Goal: Communication & Community: Answer question/provide support

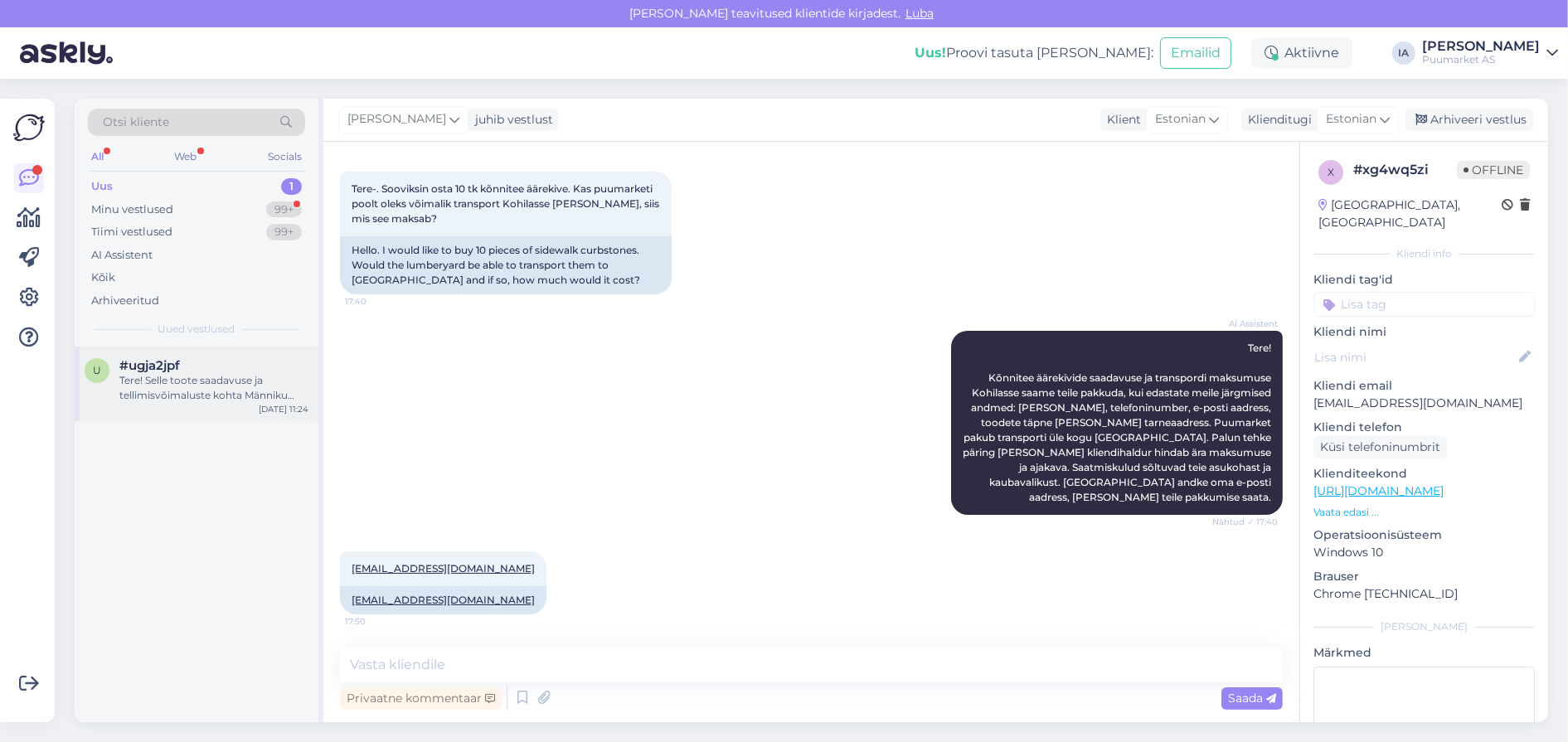
click at [184, 403] on div "Tere! Selle toote saadavuse ja tellimisvõimaluste kohta Männiku osakonda peame …" at bounding box center [214, 387] width 189 height 29
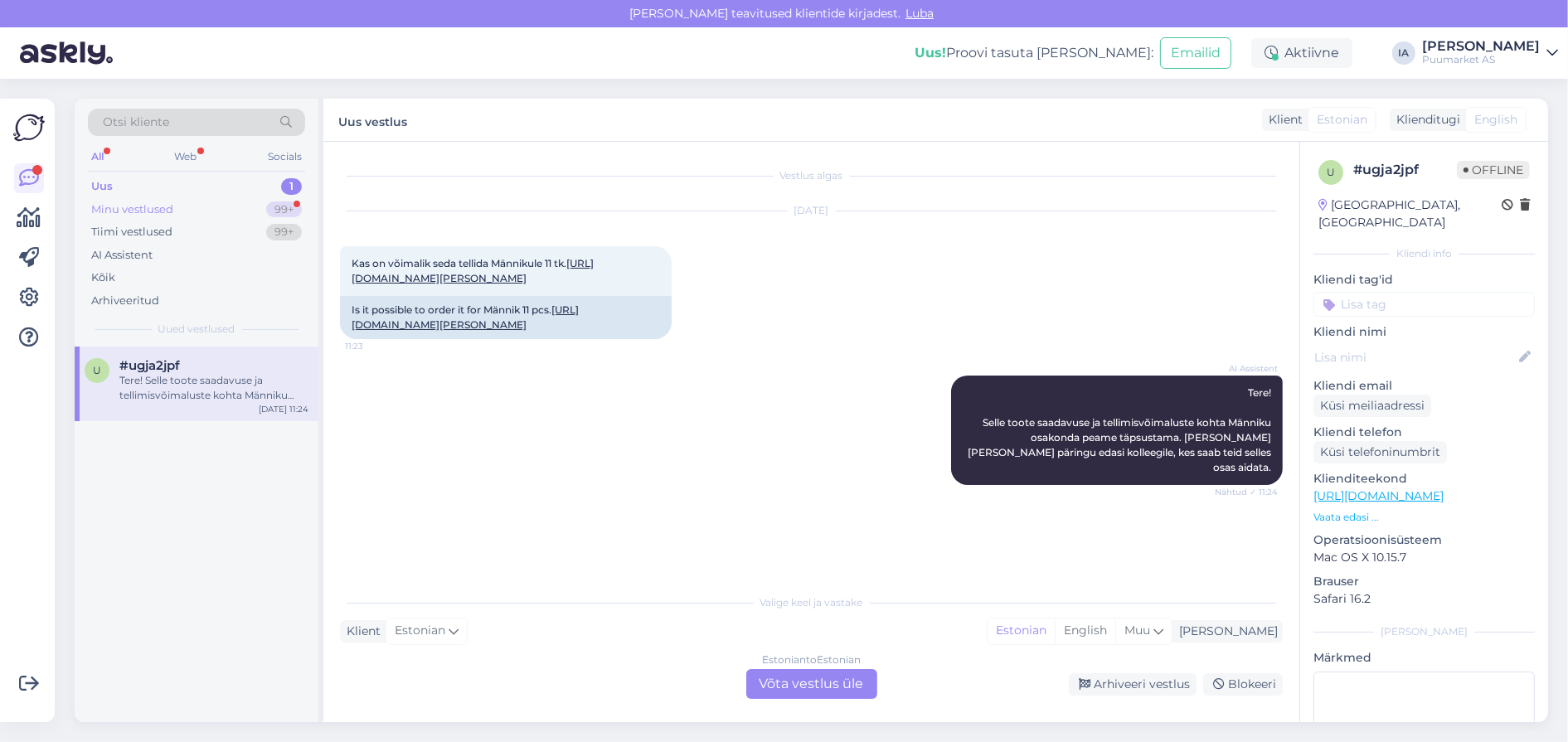
click at [170, 214] on div "Minu vestlused" at bounding box center [132, 209] width 82 height 16
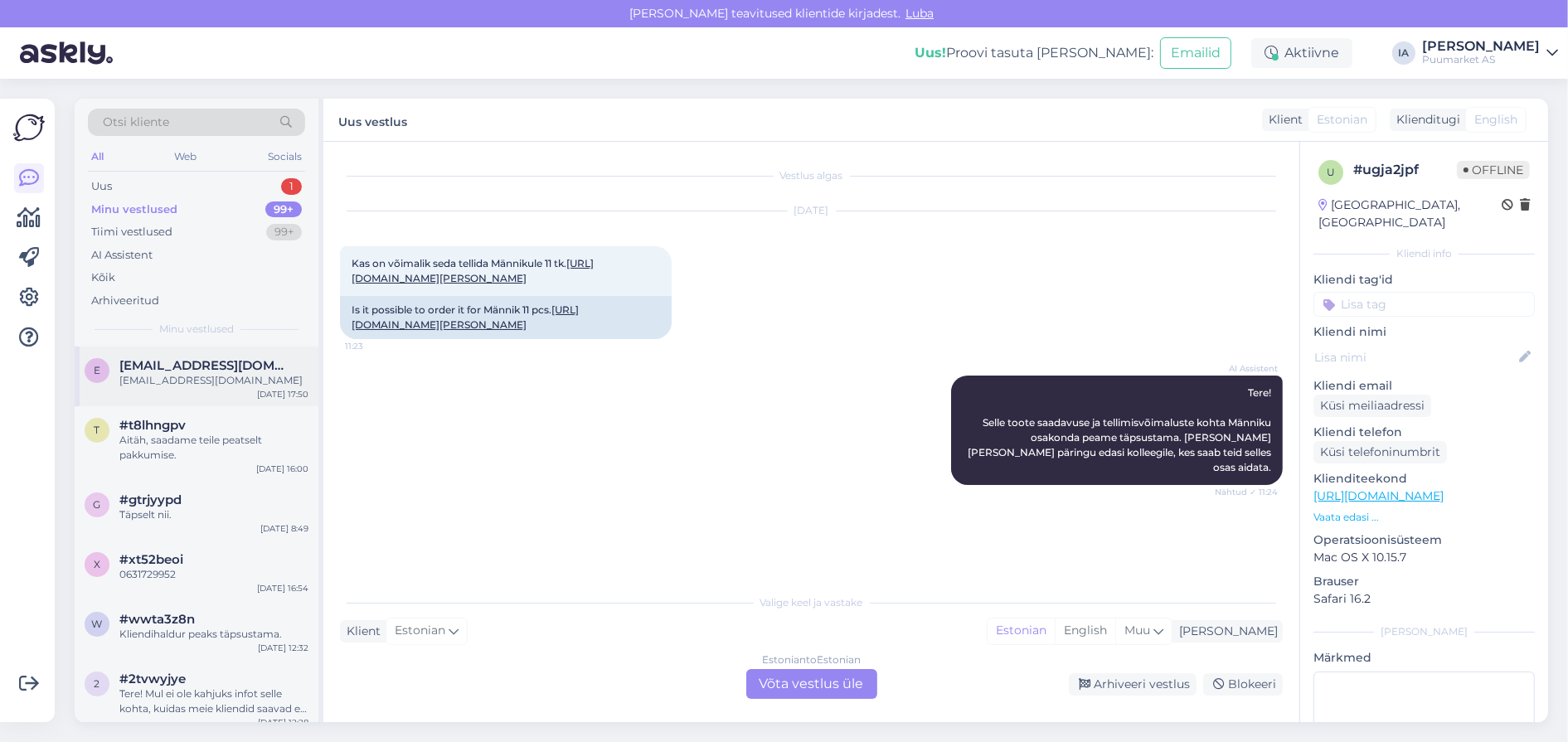
click at [161, 373] on span "[EMAIL_ADDRESS][DOMAIN_NAME]" at bounding box center [205, 365] width 172 height 15
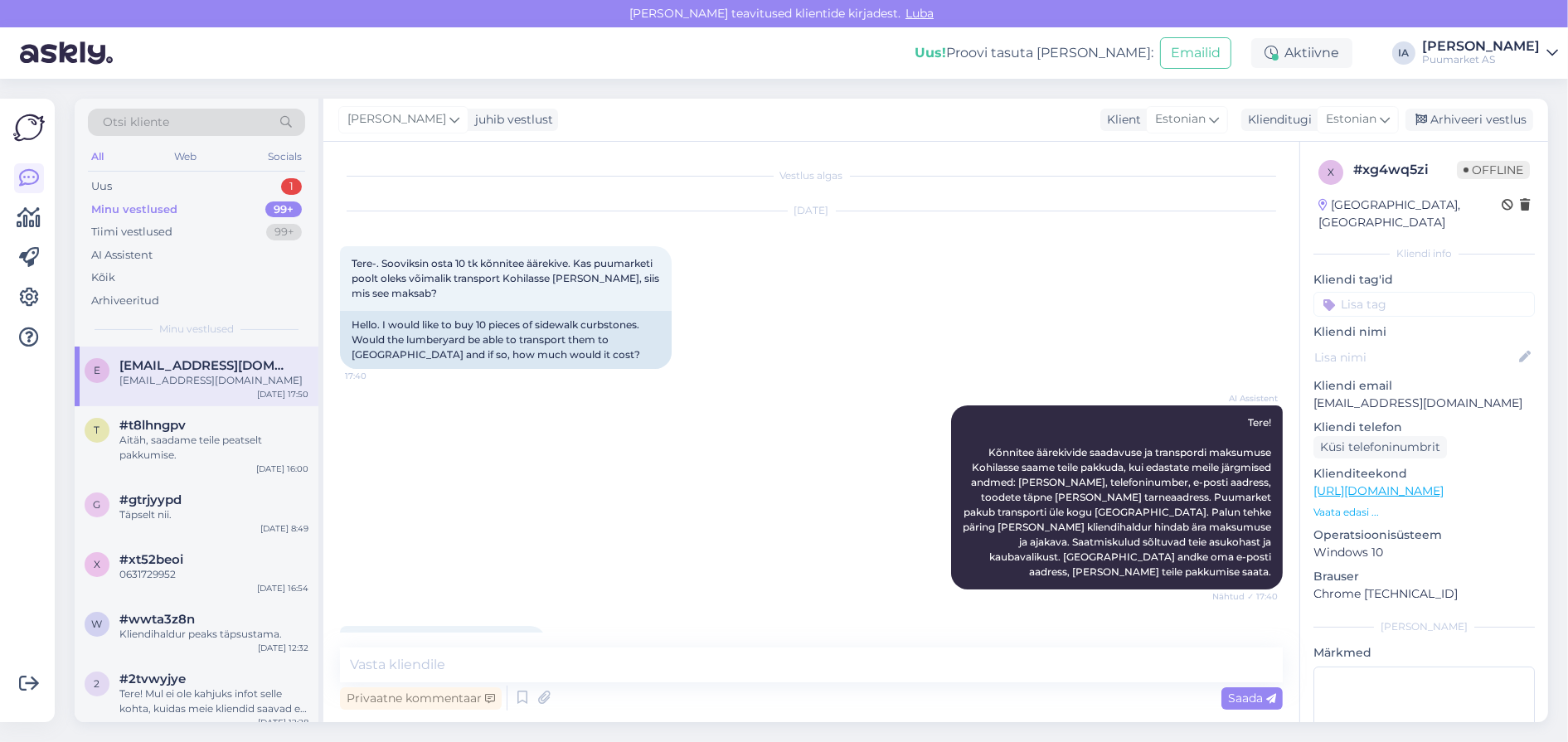
scroll to position [190, 0]
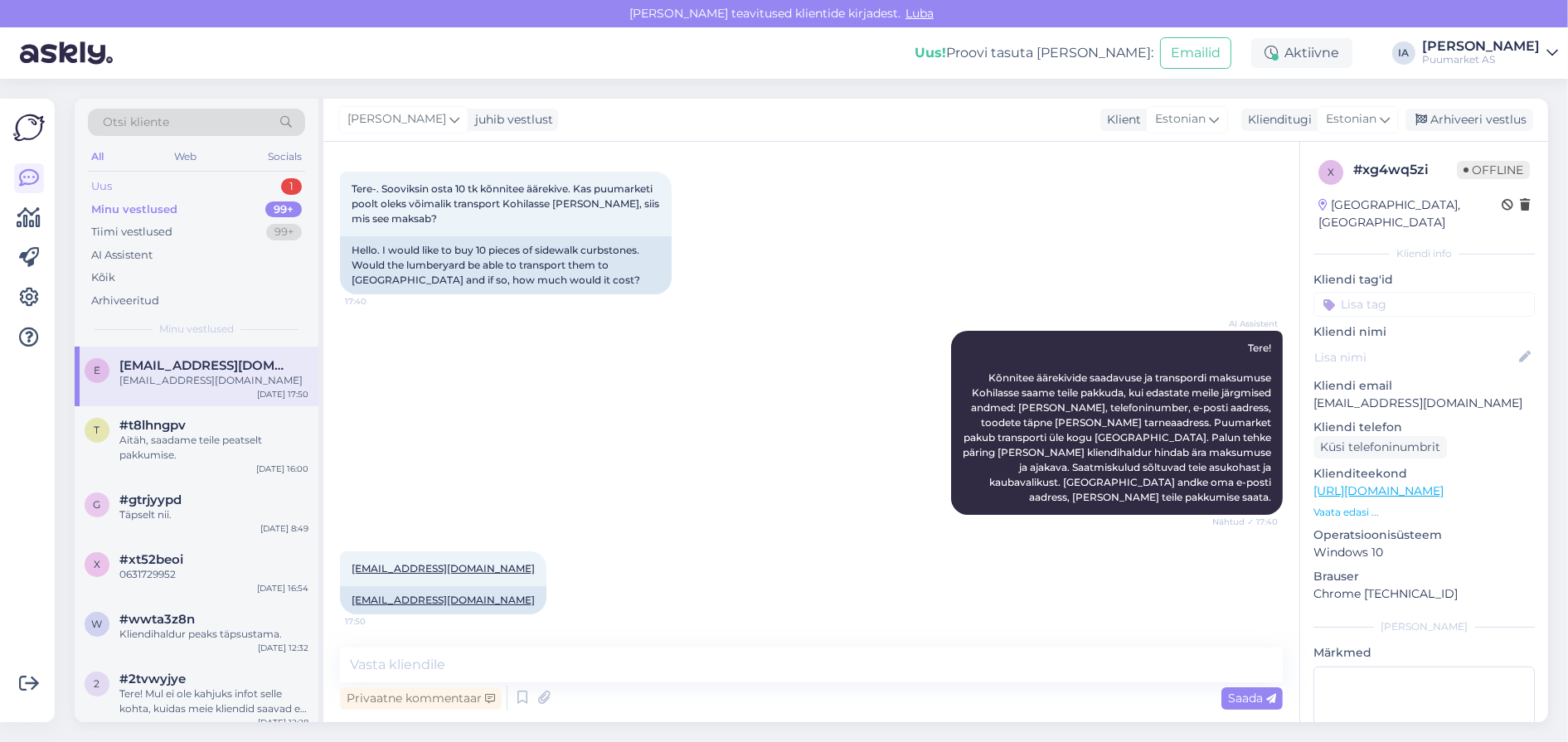
click at [129, 188] on div "Uus 1" at bounding box center [196, 186] width 217 height 23
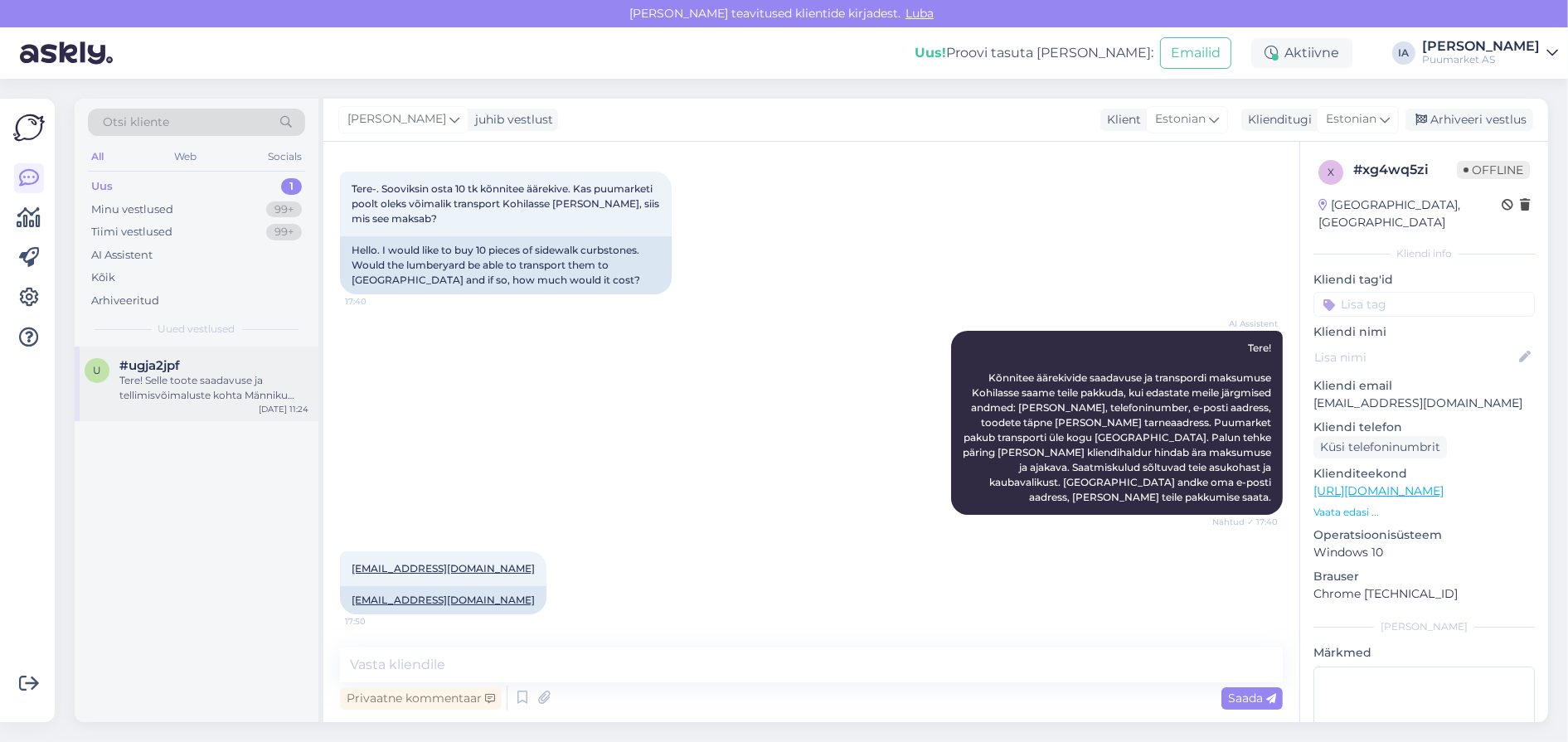
click at [190, 377] on div "u #ugja2jpf Tere! Selle toote saadavuse ja tellimisvõimaluste kohta Männiku osa…" at bounding box center [196, 384] width 244 height 74
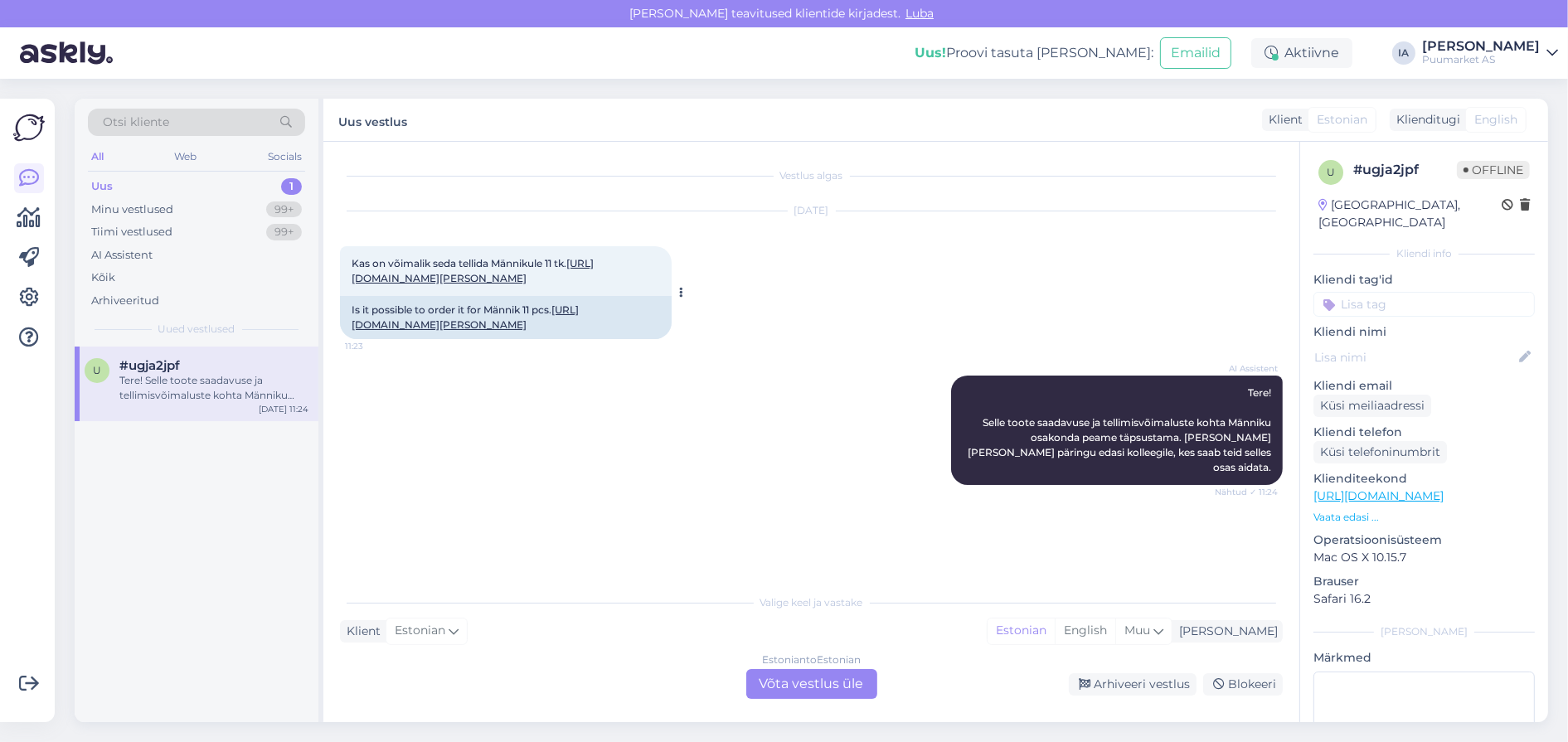
click at [464, 281] on div "Kas on võimalik seda tellida Männikule 11 tk. [URL][DOMAIN_NAME][PERSON_NAME] 1…" at bounding box center [505, 271] width 331 height 49
click at [438, 276] on link "[URL][DOMAIN_NAME][PERSON_NAME]" at bounding box center [472, 271] width 242 height 28
click at [729, 347] on div "[DATE] Kas on võimalik seda tellida Männikule 11 tk. [URL][DOMAIN_NAME][PERSON_…" at bounding box center [811, 275] width 942 height 164
click at [807, 679] on div "Estonian to Estonian Võta vestlus üle" at bounding box center [811, 683] width 131 height 29
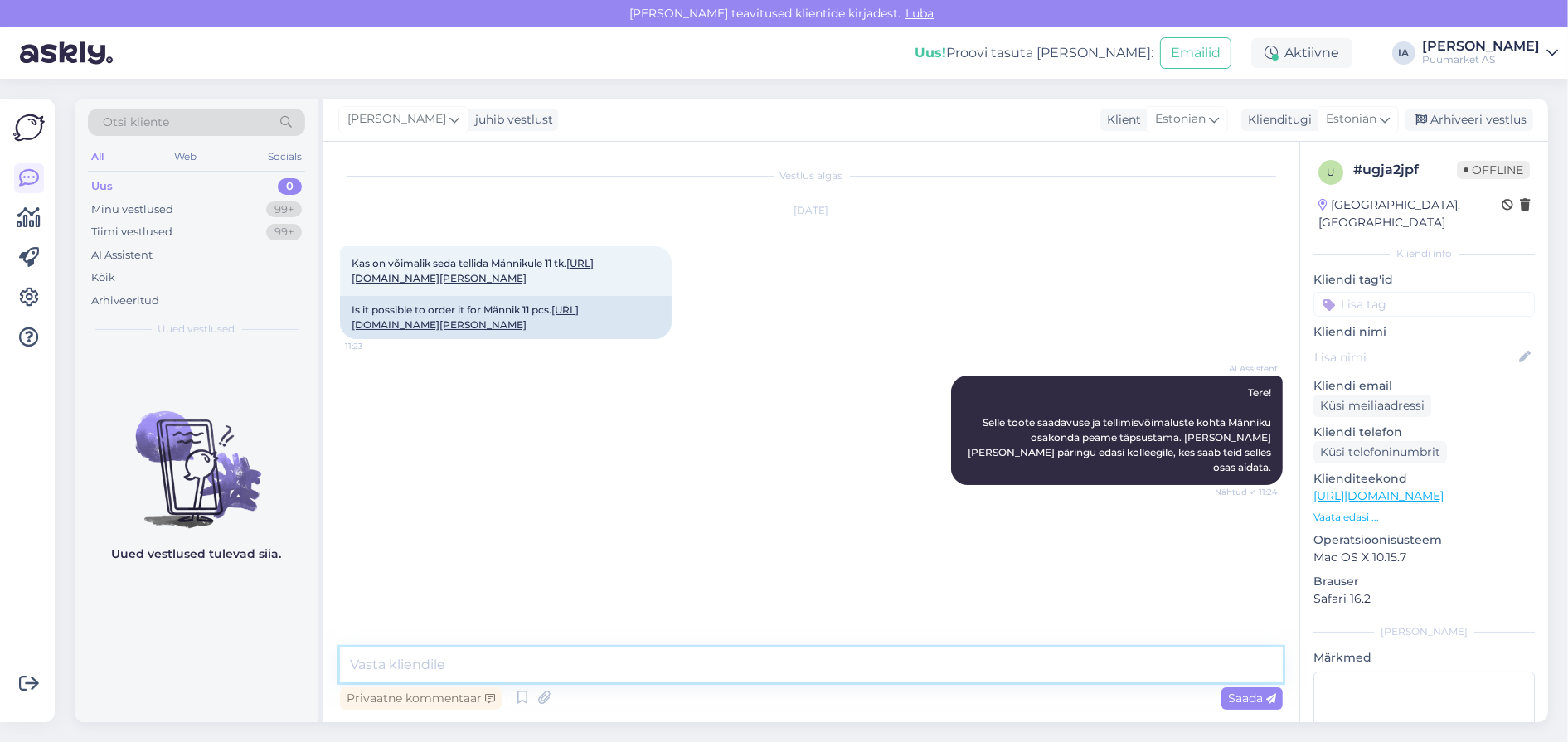
click at [545, 662] on textarea at bounding box center [811, 664] width 942 height 35
type textarea "Teoreetiliselt on võimalik, aga siis lisandub transporditasu pluss ligi nädalan…"
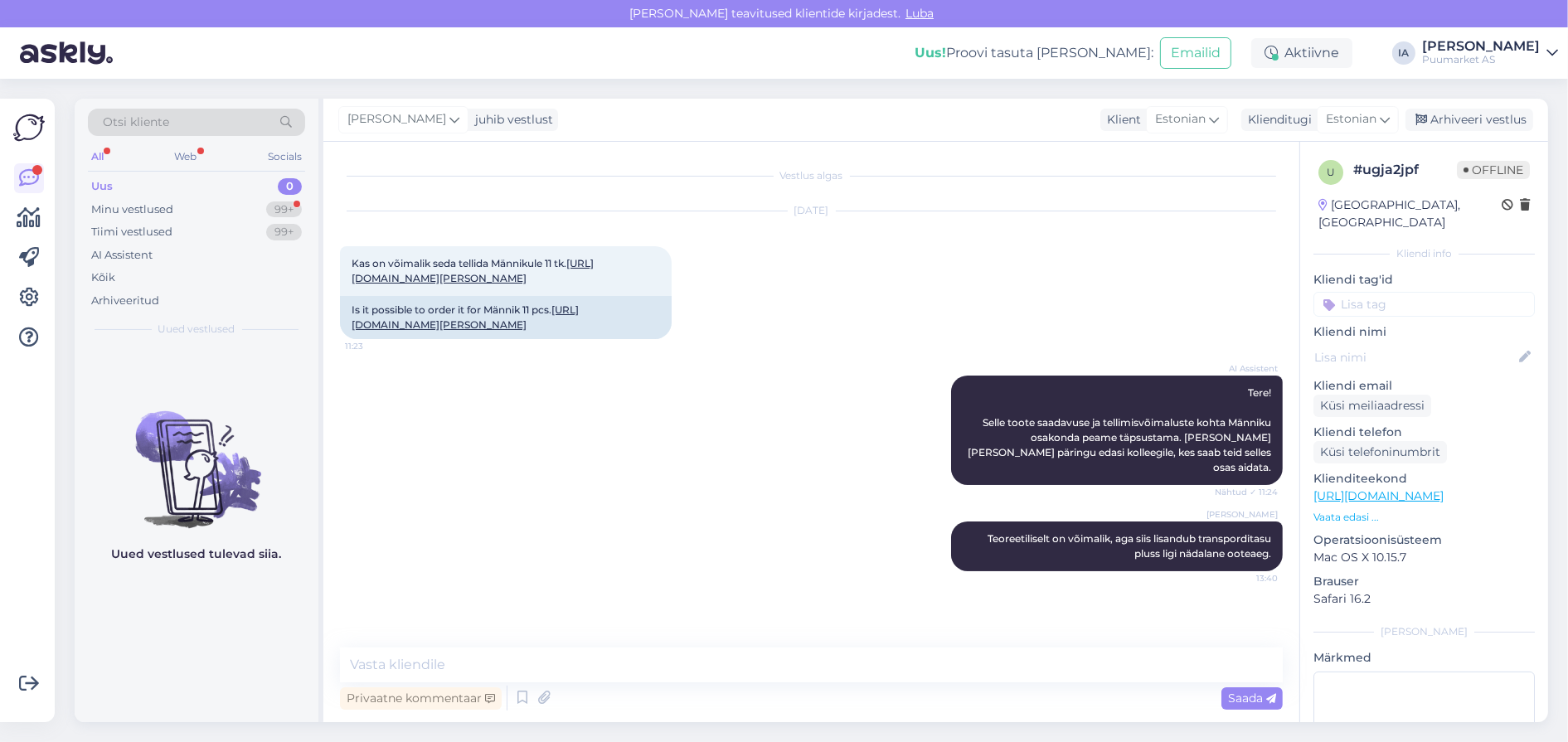
click at [124, 198] on div "Uus 0" at bounding box center [196, 186] width 217 height 23
click at [121, 221] on div "Minu vestlused 99+" at bounding box center [196, 209] width 217 height 23
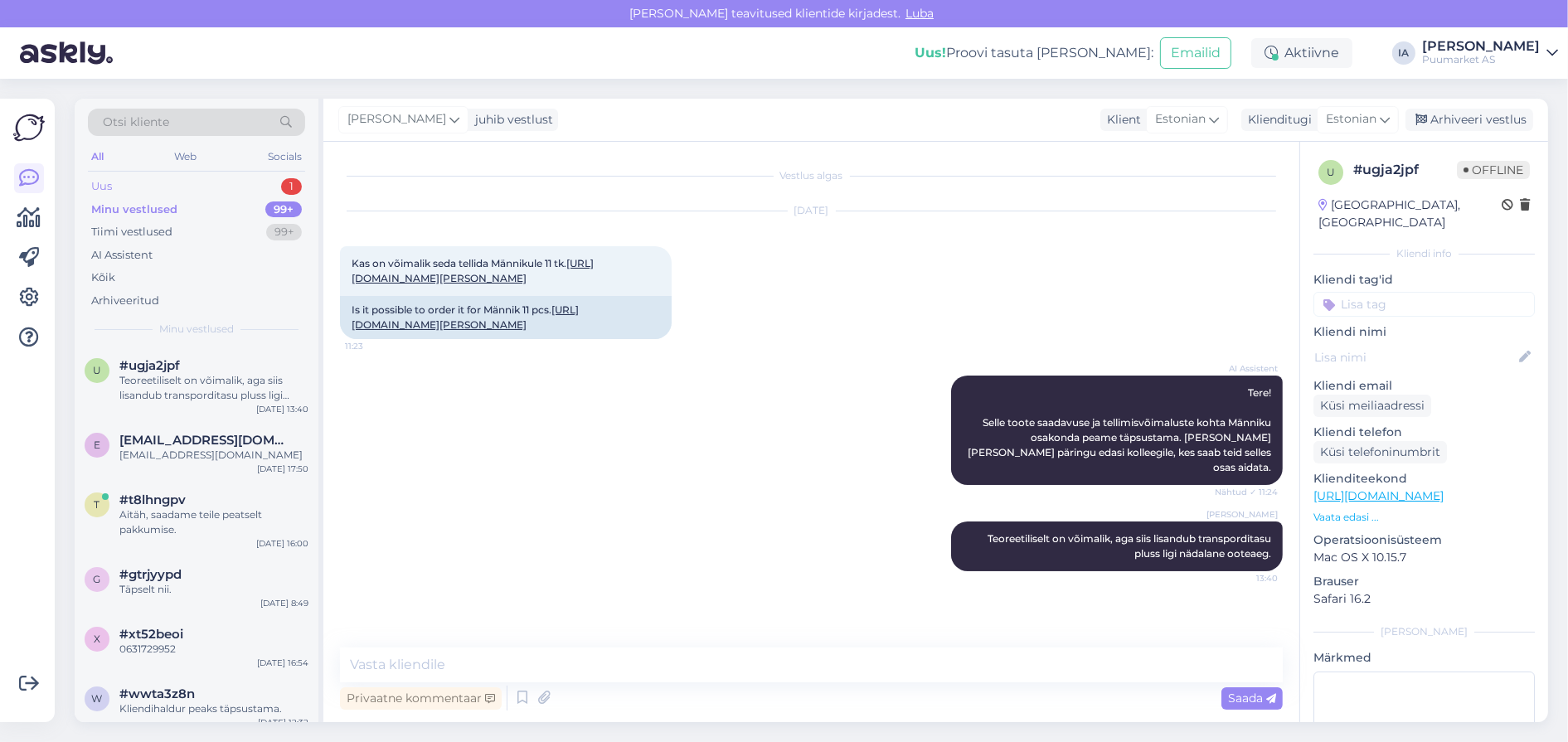
click at [121, 198] on div "Uus 1" at bounding box center [196, 186] width 217 height 23
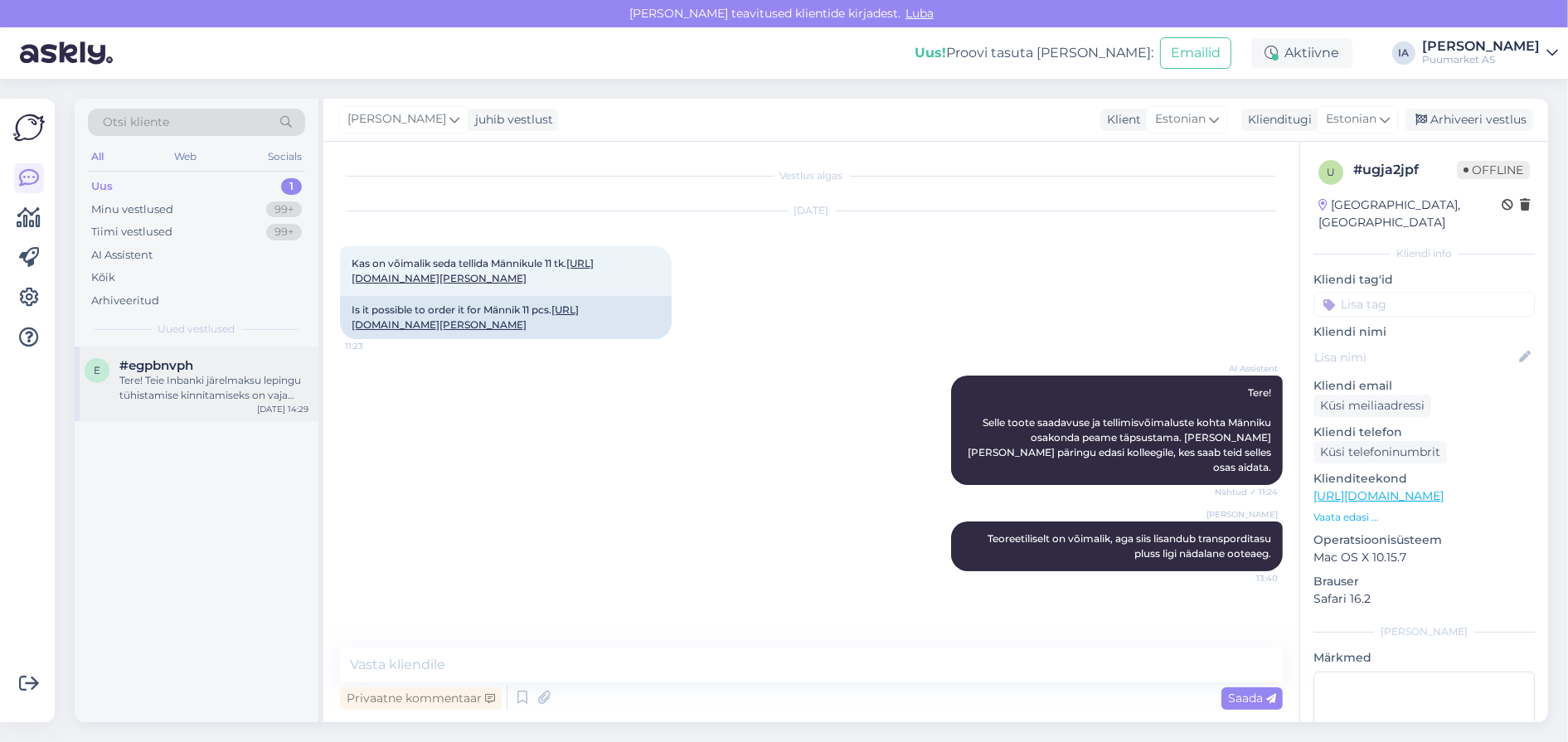
click at [211, 373] on div "#egpbnvph" at bounding box center [214, 365] width 189 height 15
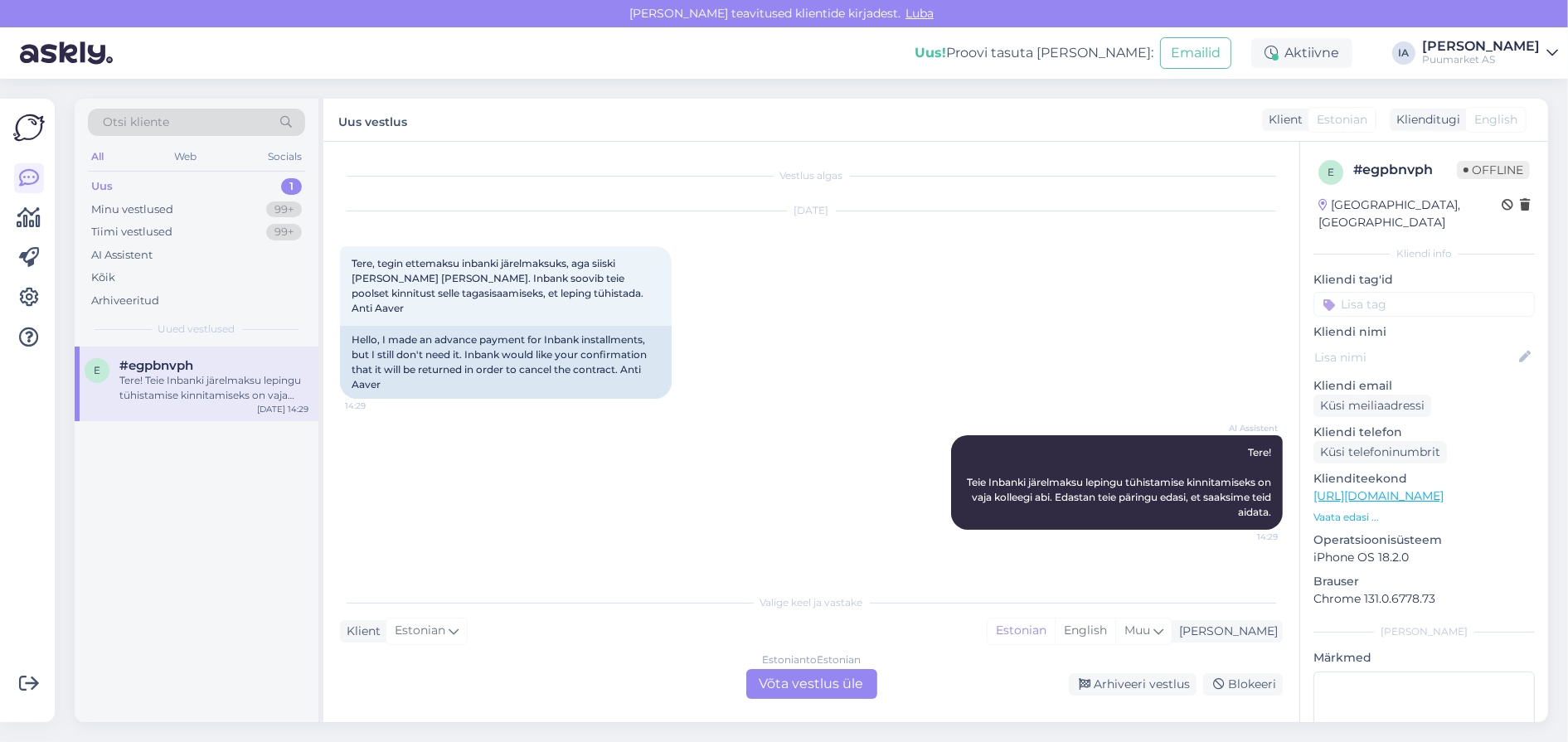
scroll to position [56, 0]
click at [807, 681] on div "Estonian to Estonian Võta vestlus üle" at bounding box center [811, 683] width 131 height 29
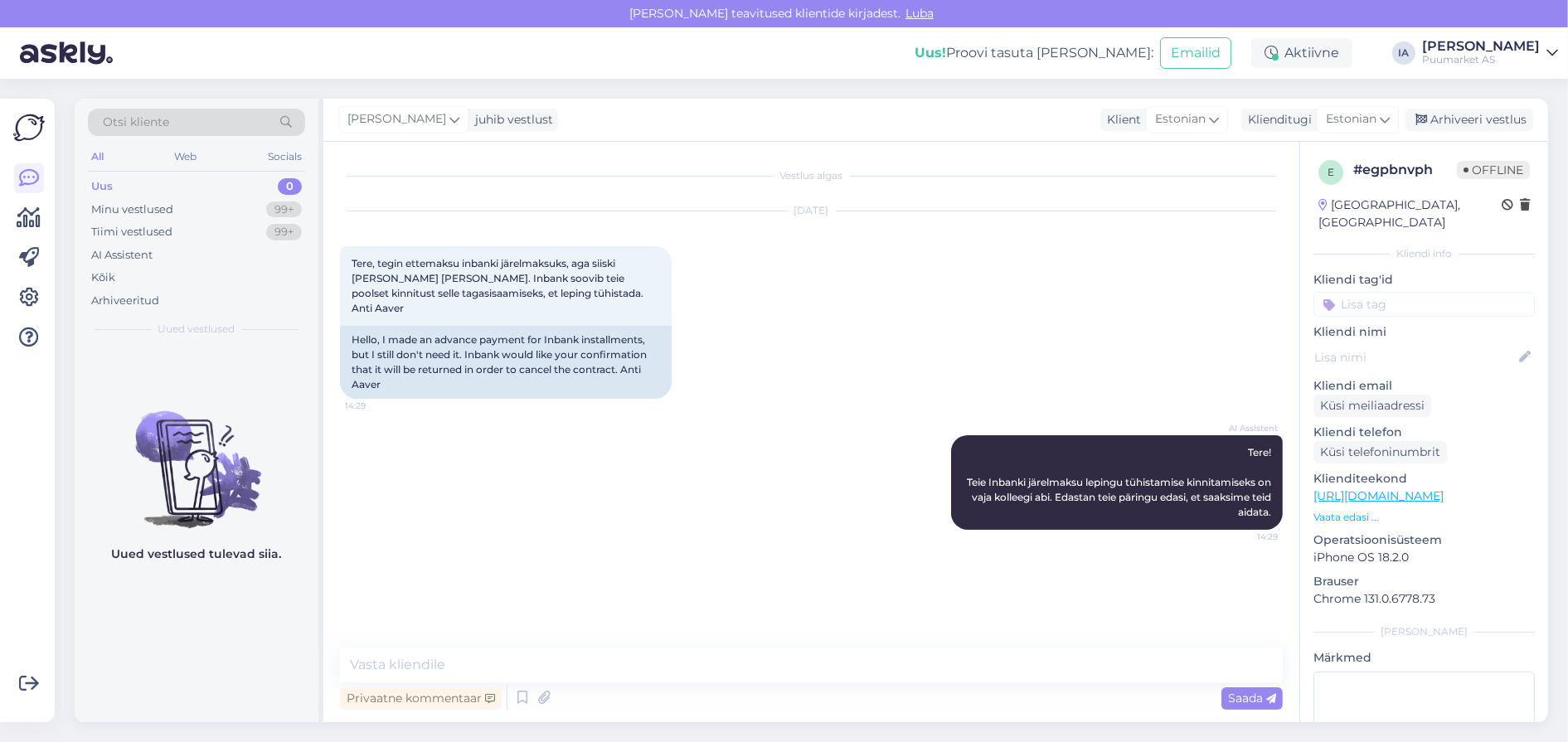
scroll to position [0, 0]
click at [524, 664] on textarea at bounding box center [811, 664] width 942 height 35
type textarea "Tere. Üks hetk, [PERSON_NAME] meie raamatupidajale teada."
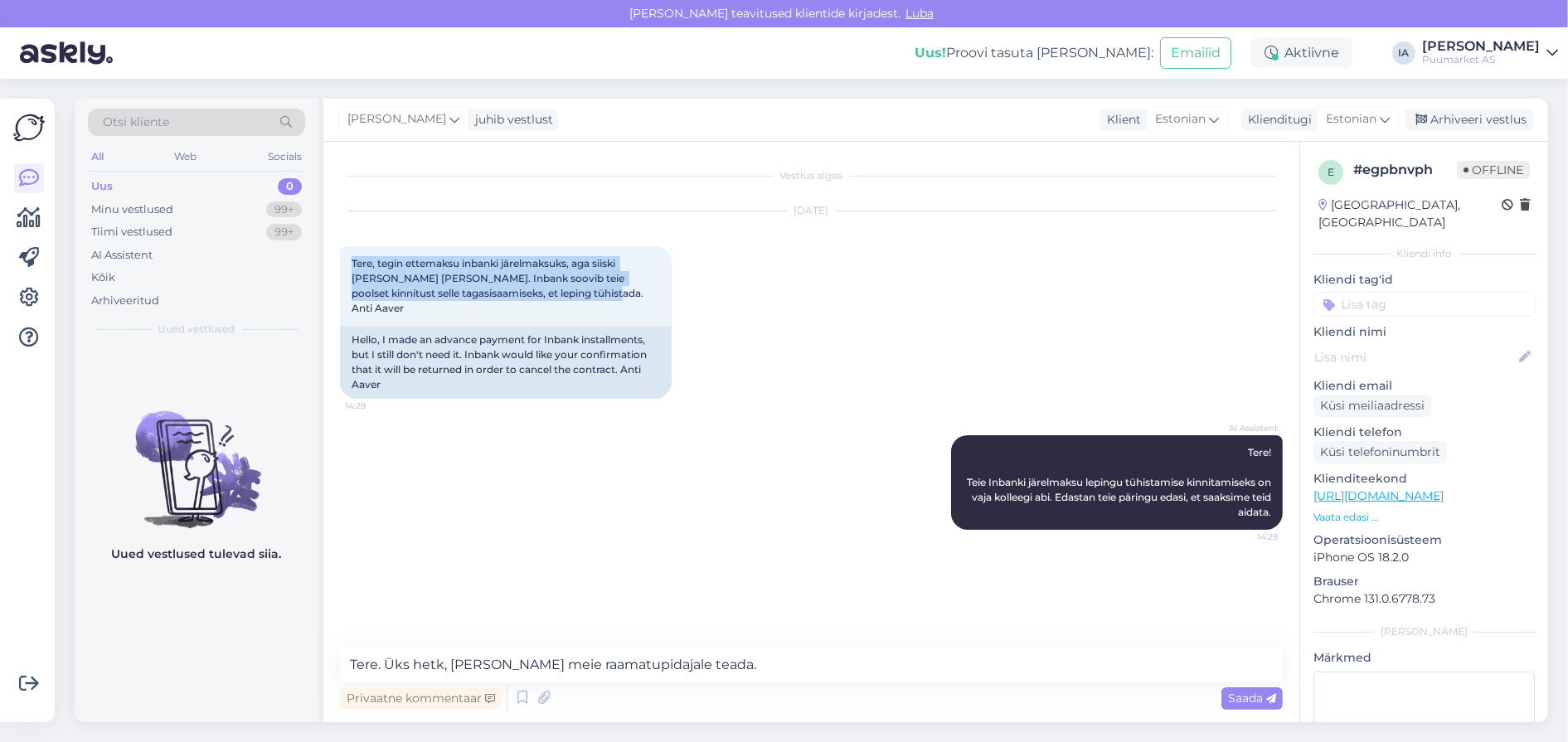
drag, startPoint x: 499, startPoint y: 329, endPoint x: 329, endPoint y: 256, distance: 185.0
click at [329, 256] on div "Vestlus algas [DATE] Tere, tegin ettemaksu inbanki järelmaksuks, aga siiski [PE…" at bounding box center [812, 432] width 976 height 580
copy span "Tere, tegin ettemaksu inbanki järelmaksuks, aga siiski [PERSON_NAME] [PERSON_NA…"
drag, startPoint x: 1255, startPoint y: 698, endPoint x: 1263, endPoint y: 707, distance: 12.0
click at [1255, 699] on span "Saada" at bounding box center [1252, 697] width 48 height 15
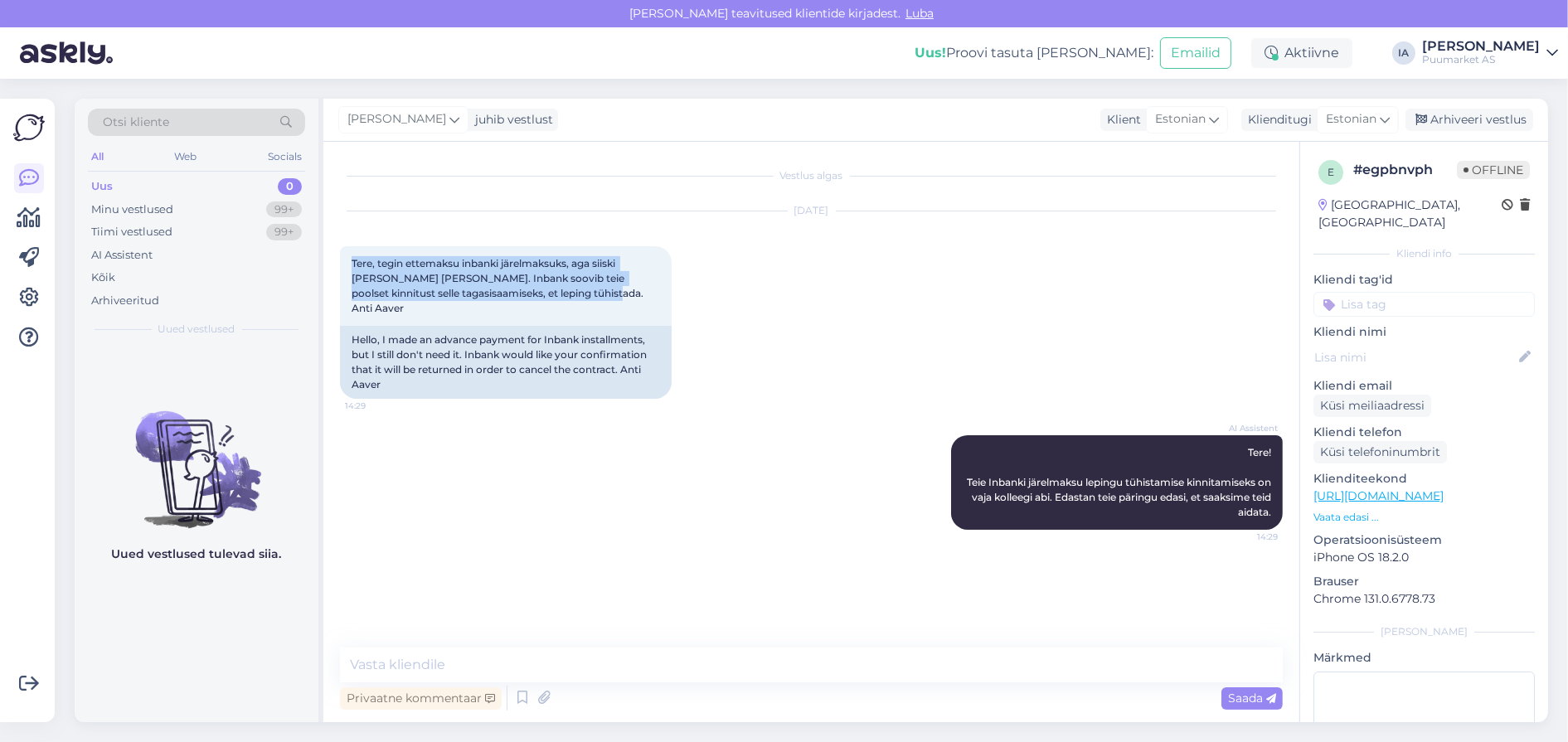
scroll to position [84, 0]
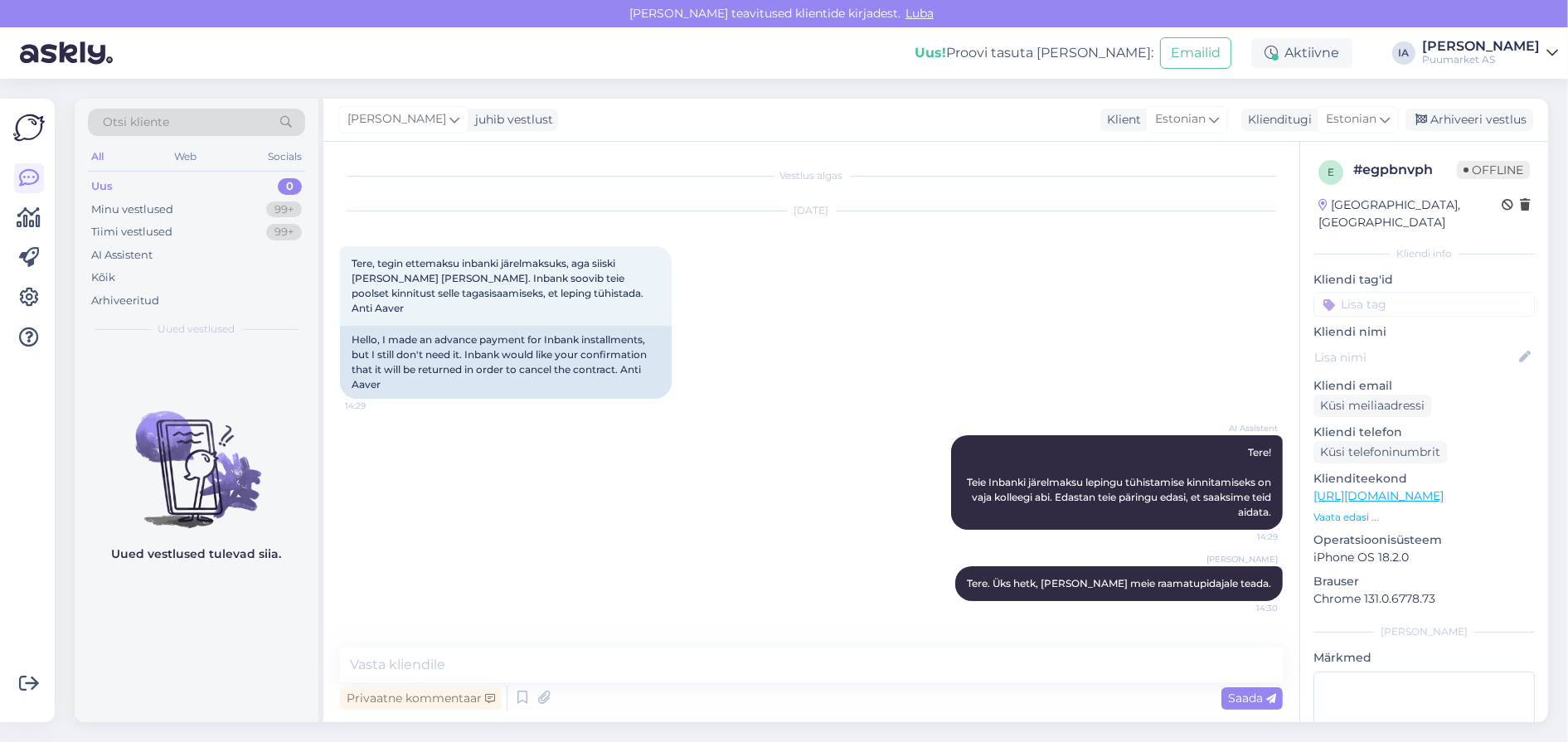
click at [601, 471] on div "AI Assistent Tere! Teie Inbanki järelmaksu lepingu tühistamise kinnitamiseks on…" at bounding box center [811, 482] width 942 height 131
click at [409, 665] on textarea at bounding box center [811, 664] width 942 height 35
click at [604, 668] on textarea at bounding box center [811, 664] width 942 height 35
type textarea "Leping tühistati Puumarketi poolt."
